Goal: Task Accomplishment & Management: Complete application form

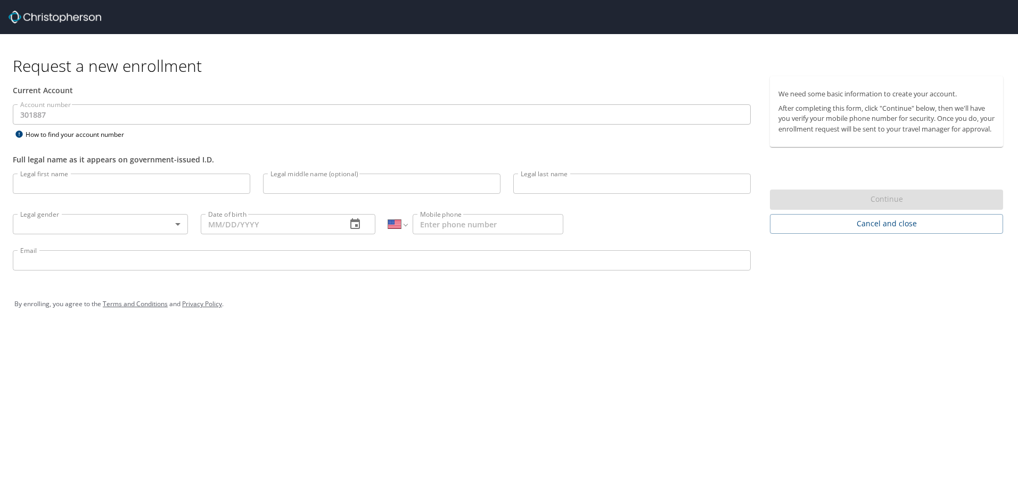
select select "US"
click at [73, 182] on input "Legal first name" at bounding box center [132, 184] width 238 height 20
type input "[PERSON_NAME]"
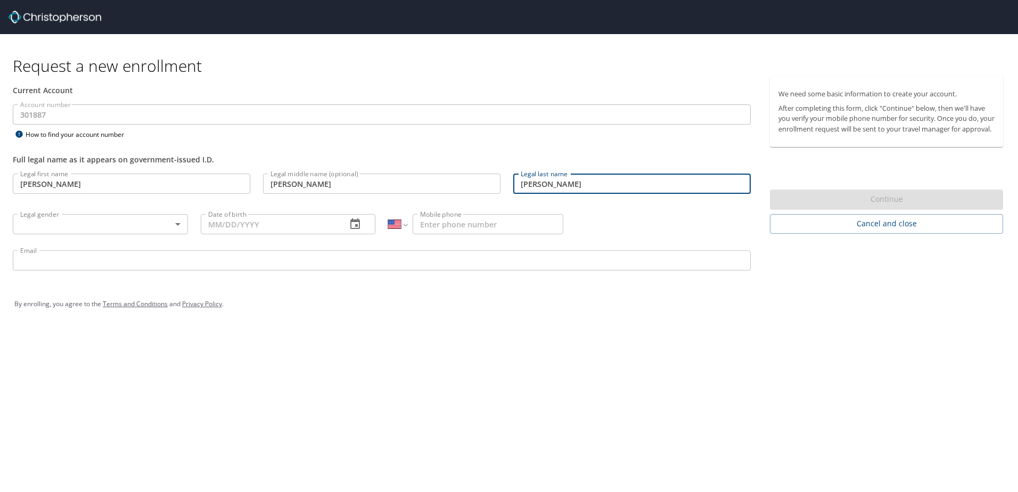
type input "[PERSON_NAME]"
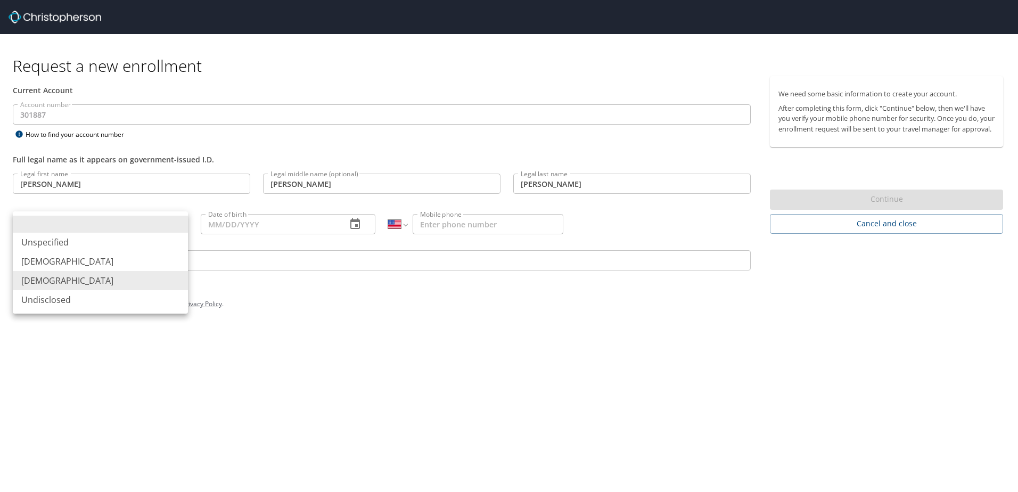
type input "[DEMOGRAPHIC_DATA]"
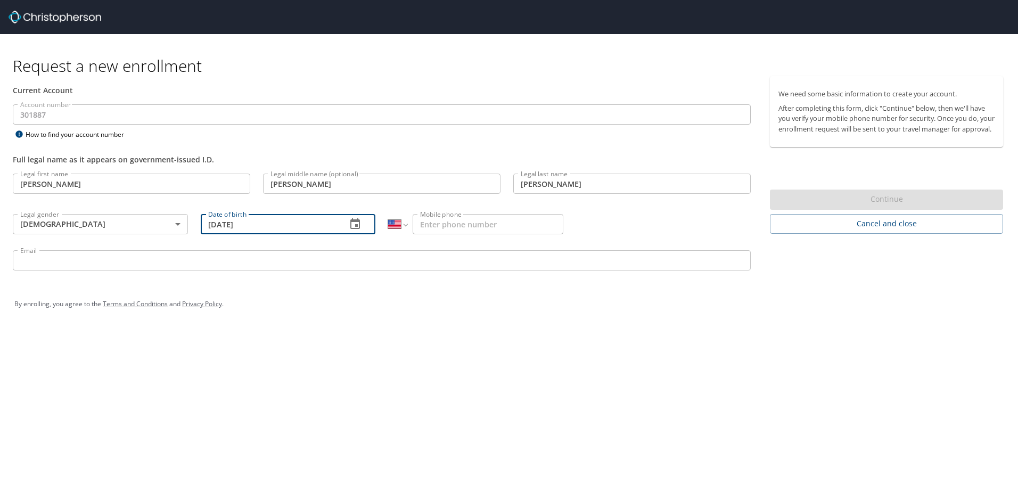
type input "[DATE]"
type input "[PHONE_NUMBER]"
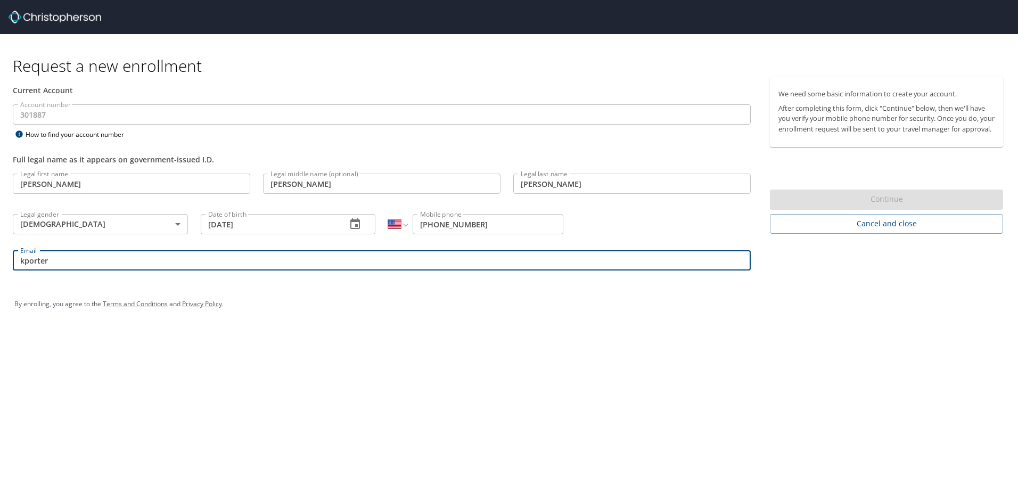
type input "[EMAIL_ADDRESS][DOMAIN_NAME]"
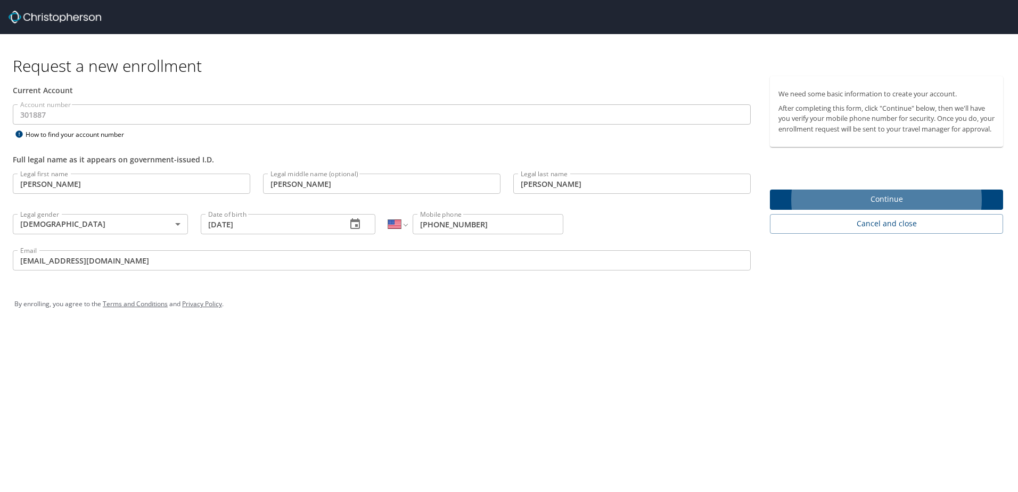
click at [886, 206] on span "Continue" at bounding box center [887, 199] width 216 height 13
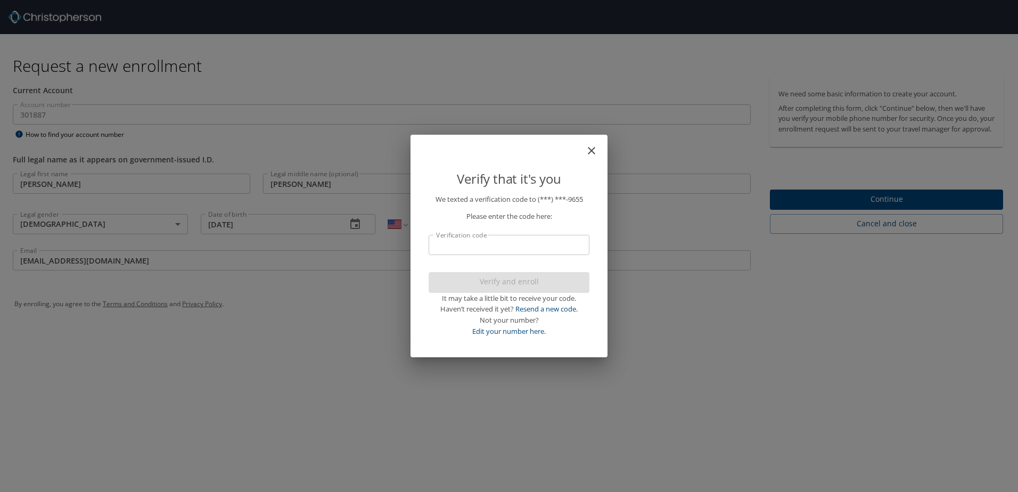
click at [463, 249] on input "Verification code" at bounding box center [509, 245] width 161 height 20
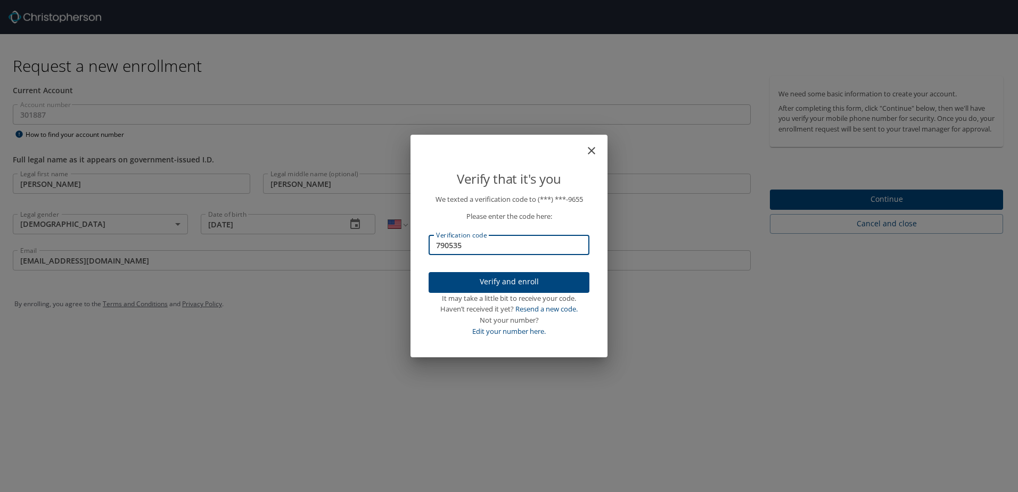
type input "790535"
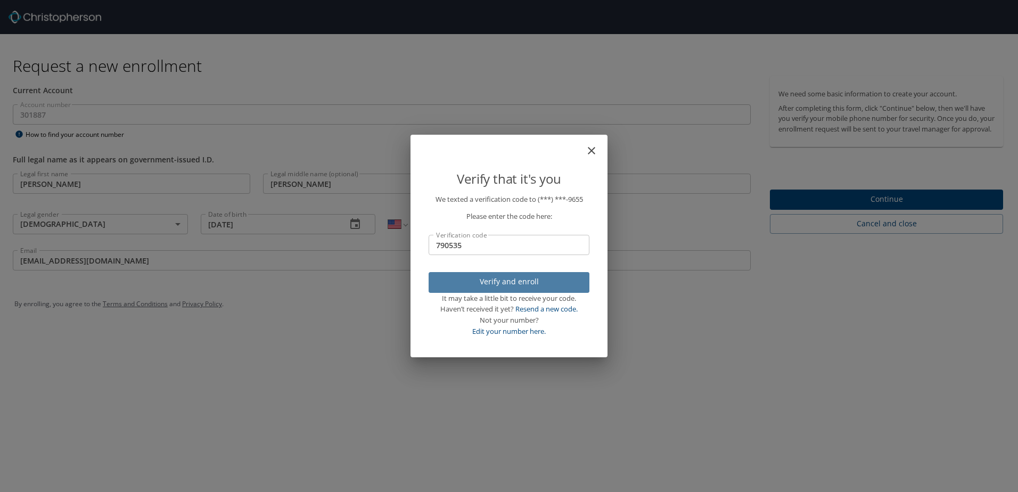
click at [490, 277] on span "Verify and enroll" at bounding box center [509, 281] width 144 height 13
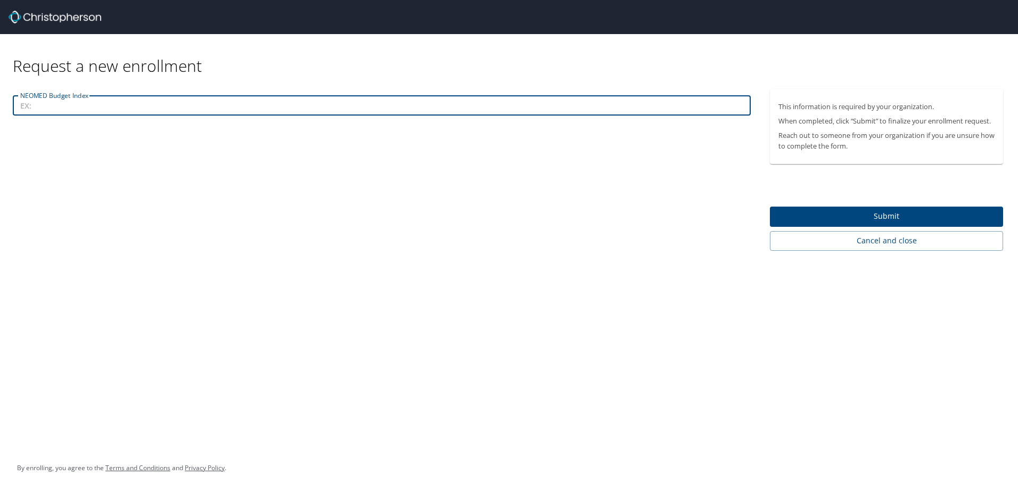
click at [45, 105] on input "NEOMED Budget Index" at bounding box center [382, 105] width 738 height 20
type input "11513"
click at [824, 215] on span "Submit" at bounding box center [887, 216] width 216 height 13
